Goal: Task Accomplishment & Management: Use online tool/utility

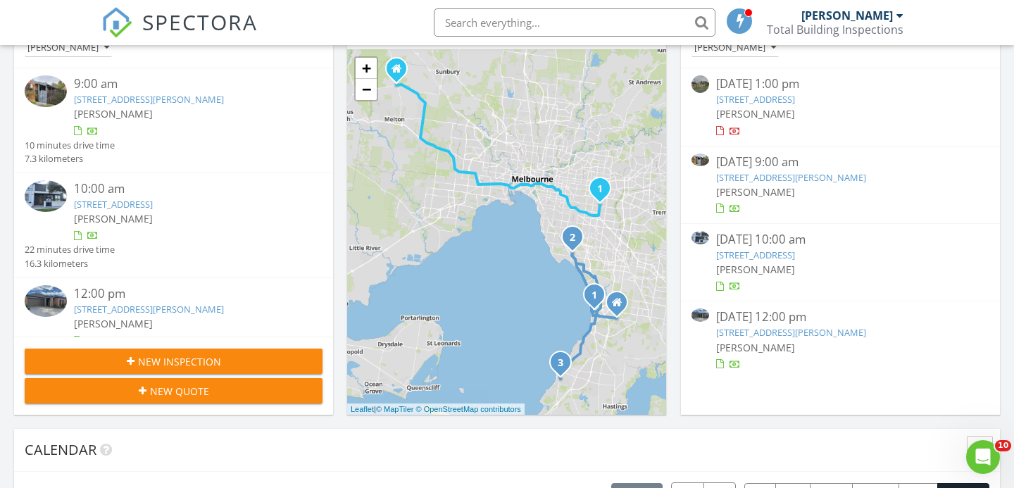
scroll to position [1283, 1015]
click at [248, 357] on div "New Inspection" at bounding box center [173, 361] width 275 height 15
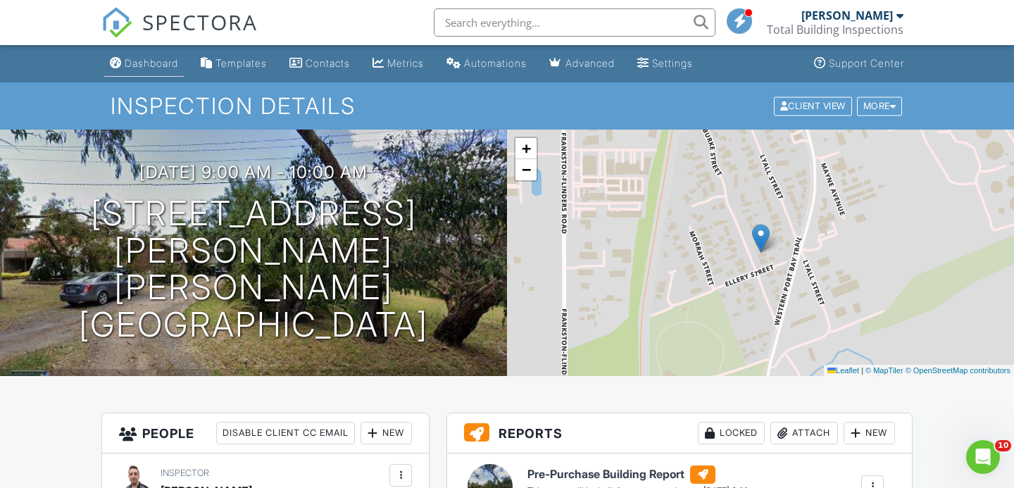
click at [148, 61] on div "Dashboard" at bounding box center [152, 63] width 54 height 12
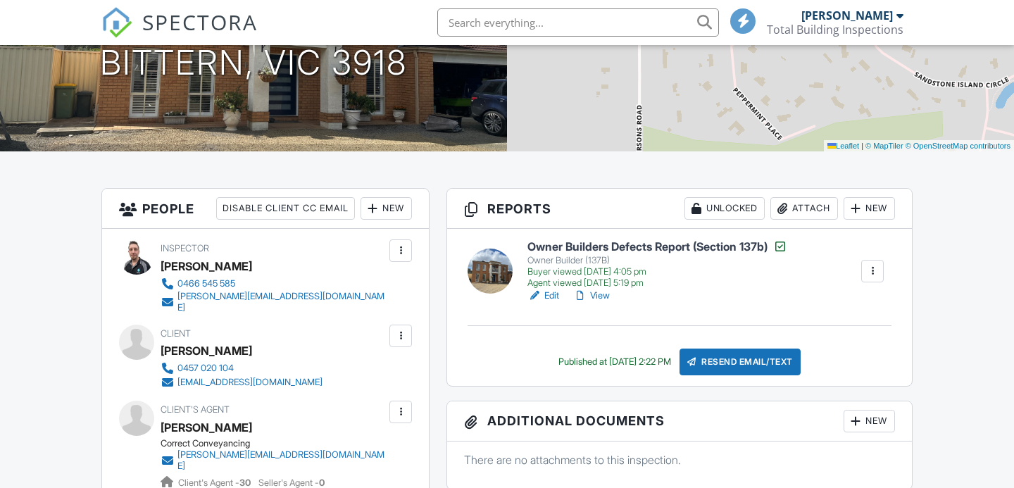
click at [607, 295] on link "View" at bounding box center [591, 296] width 37 height 14
